Goal: Information Seeking & Learning: Learn about a topic

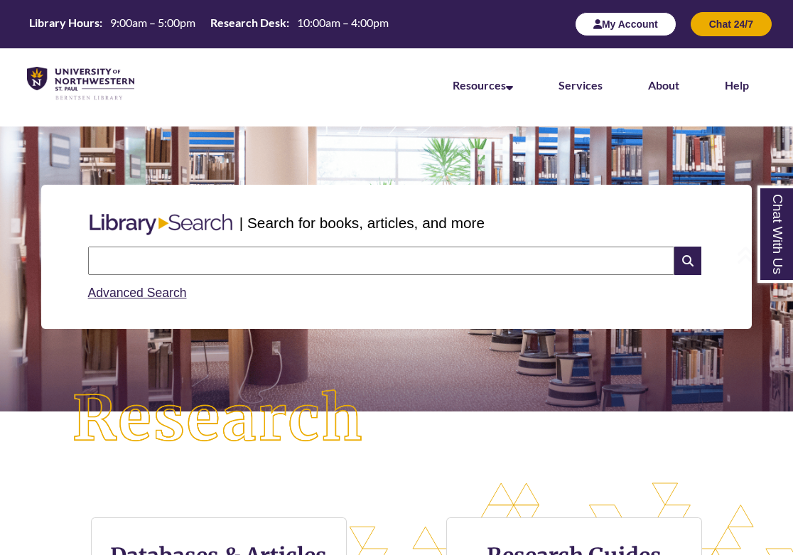
click at [646, 21] on button "My Account" at bounding box center [626, 24] width 102 height 24
click at [635, 16] on button "My Account" at bounding box center [626, 24] width 102 height 24
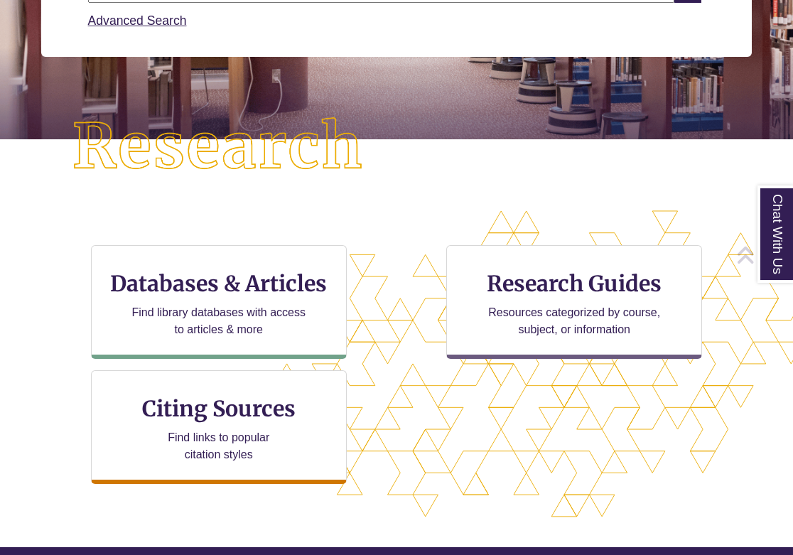
scroll to position [299, 0]
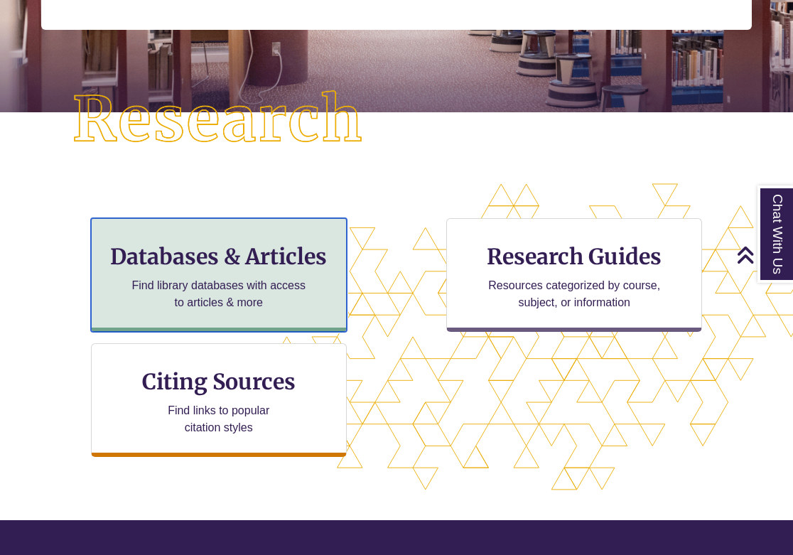
click at [258, 298] on p "Find library databases with access to articles & more" at bounding box center [218, 294] width 185 height 34
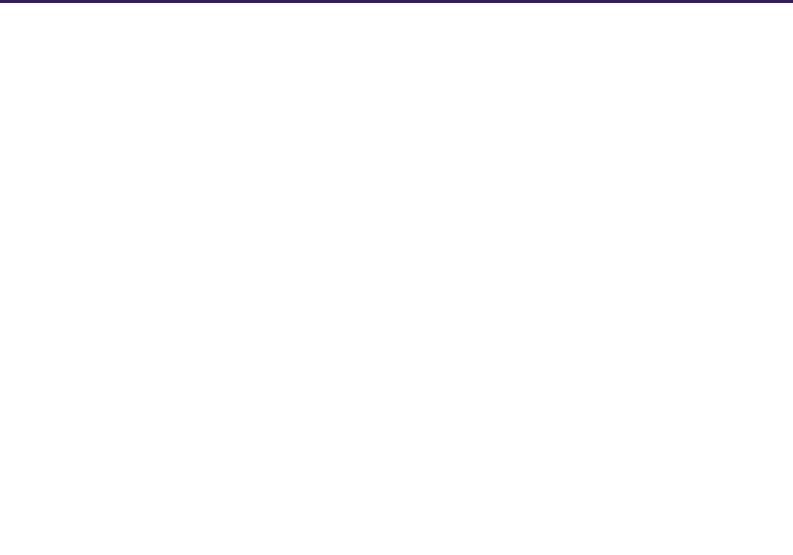
select select "Database Subject Filter"
select select "Database Types Filter"
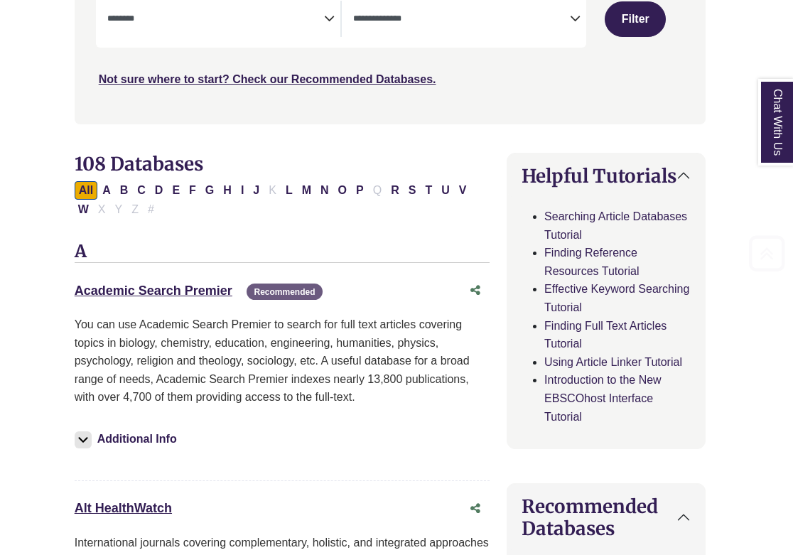
scroll to position [321, 6]
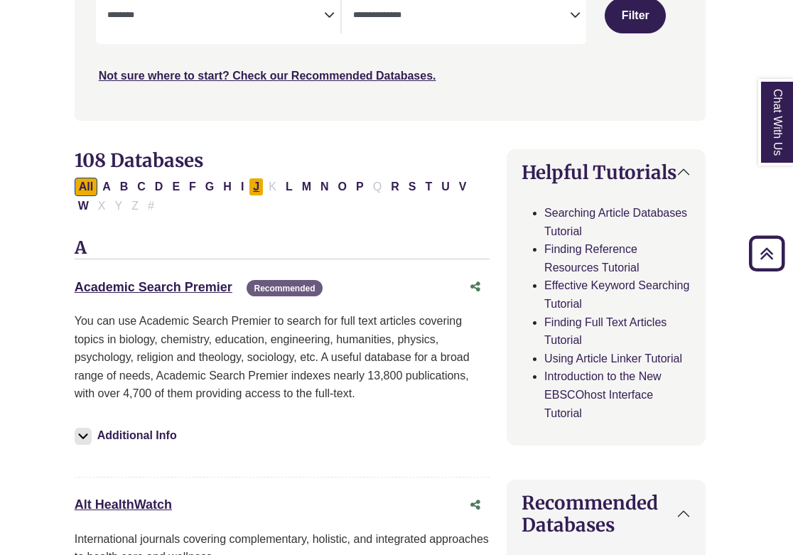
click at [255, 190] on button "J" at bounding box center [256, 187] width 15 height 18
select select "Database Subject Filter"
select select "Database Types Filter"
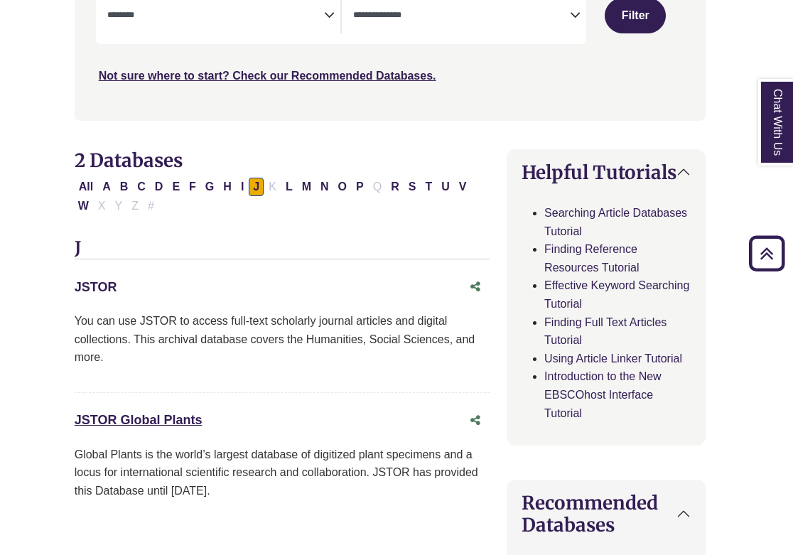
click at [102, 284] on link "JSTOR This link opens in a new window" at bounding box center [96, 287] width 43 height 14
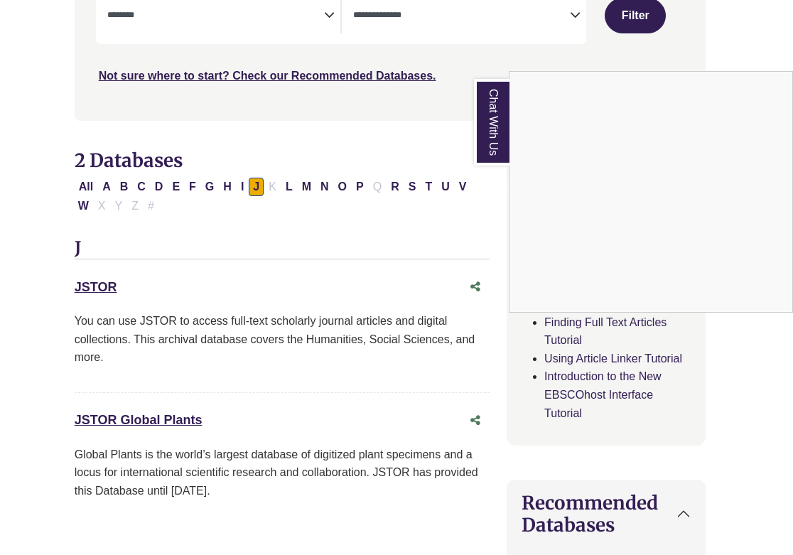
click at [357, 188] on div "Chat With Us" at bounding box center [396, 277] width 793 height 555
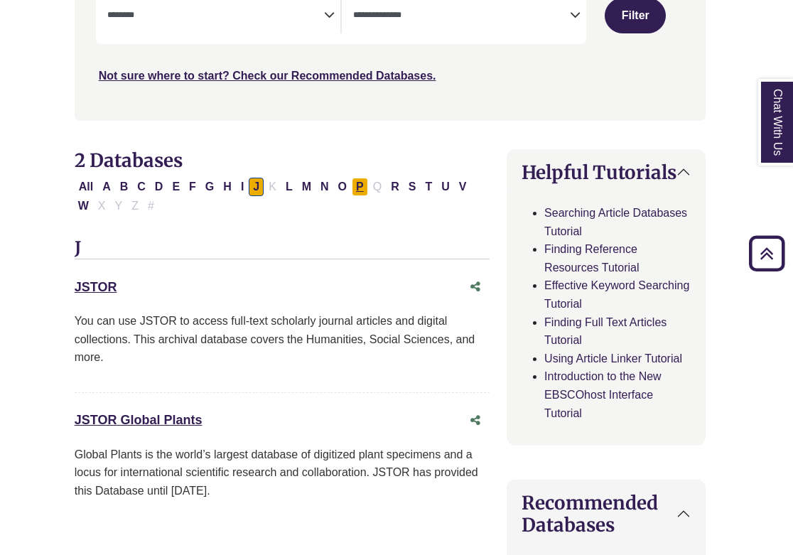
click at [357, 188] on button "P" at bounding box center [360, 187] width 16 height 18
select select "Database Subject Filter"
select select "Database Types Filter"
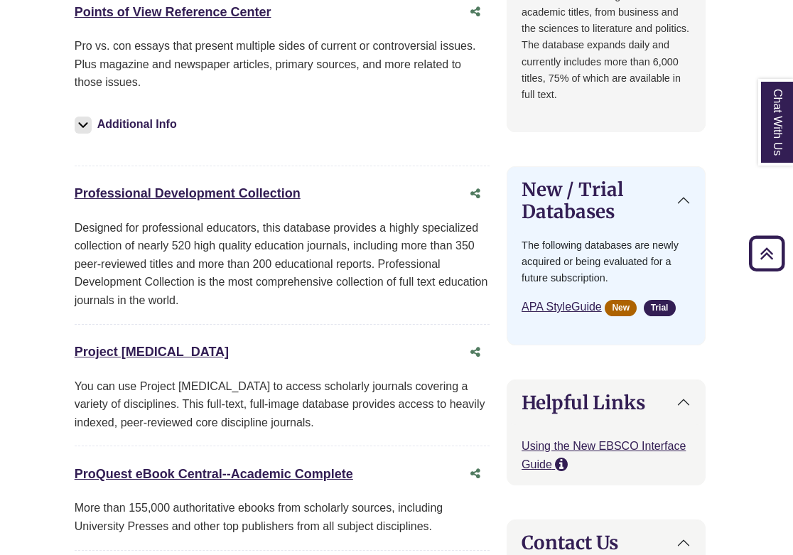
scroll to position [1171, 6]
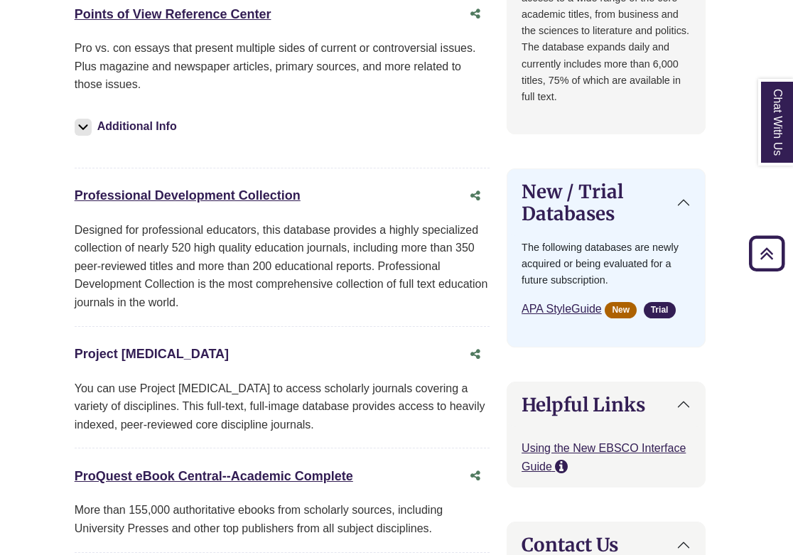
click at [112, 357] on link "Project Muse This link opens in a new window" at bounding box center [152, 354] width 154 height 14
